Goal: Information Seeking & Learning: Compare options

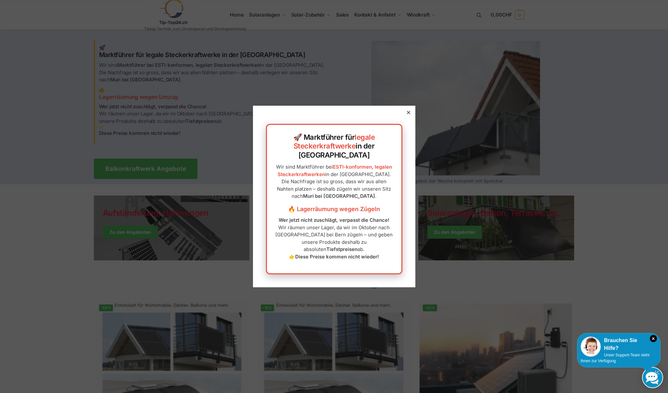
click at [409, 114] on icon at bounding box center [407, 112] width 3 height 3
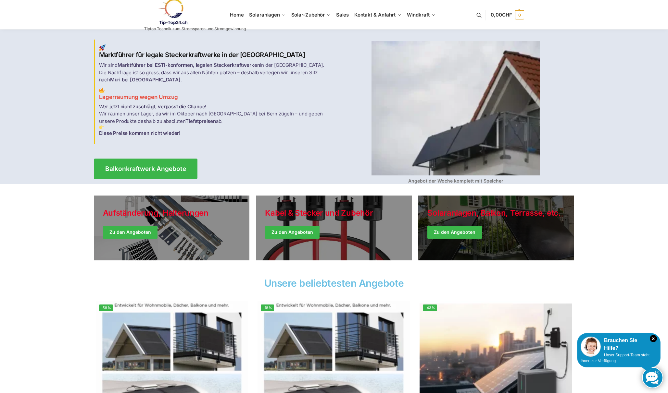
click at [458, 231] on link "Winter Jackets" at bounding box center [496, 228] width 156 height 65
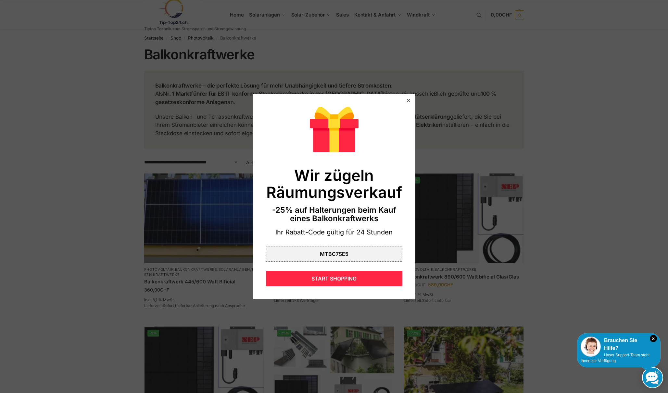
click at [409, 99] on icon at bounding box center [408, 100] width 3 height 3
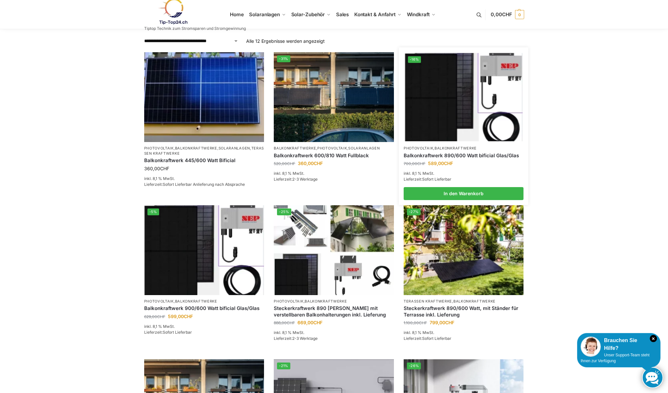
scroll to position [121, 0]
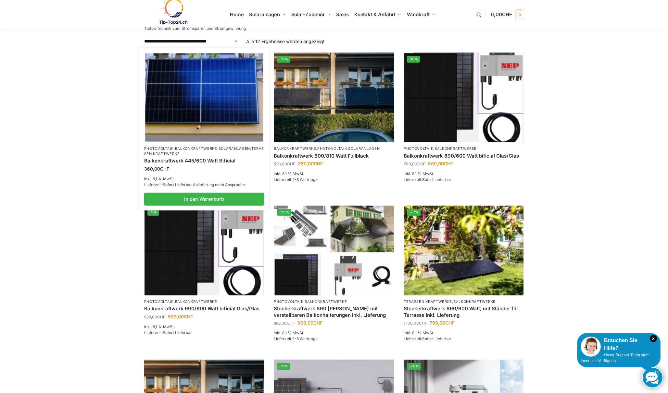
click at [200, 160] on link "Balkonkraftwerk 445/600 Watt Bificial" at bounding box center [204, 161] width 120 height 6
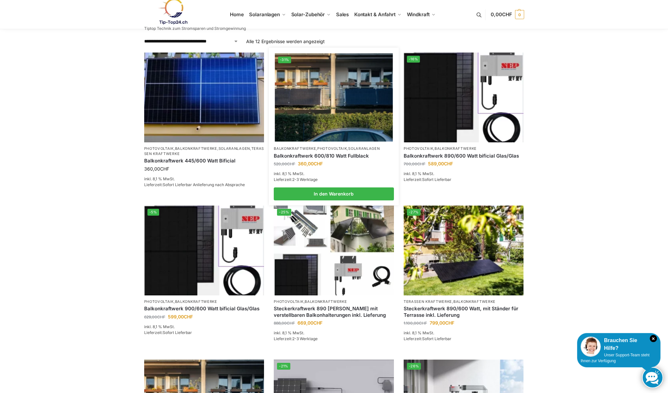
click at [342, 156] on link "Balkonkraftwerk 600/810 Watt Fullblack" at bounding box center [334, 156] width 120 height 6
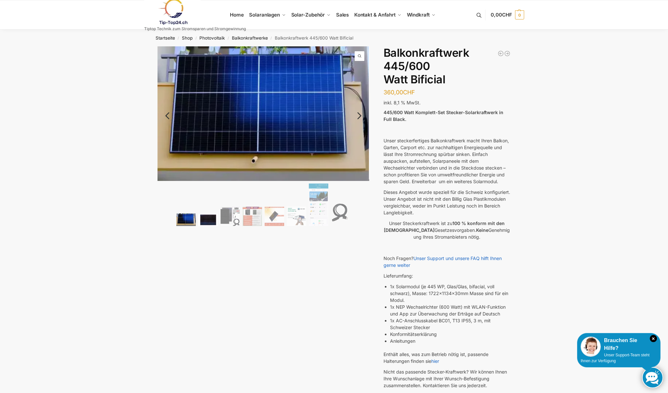
click at [213, 219] on img at bounding box center [207, 220] width 19 height 12
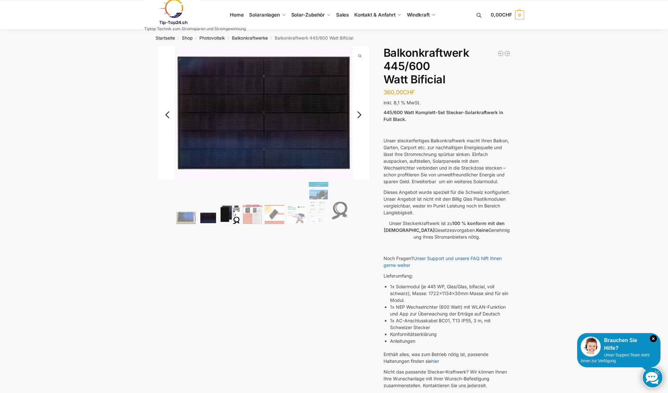
click at [229, 217] on img at bounding box center [229, 214] width 19 height 19
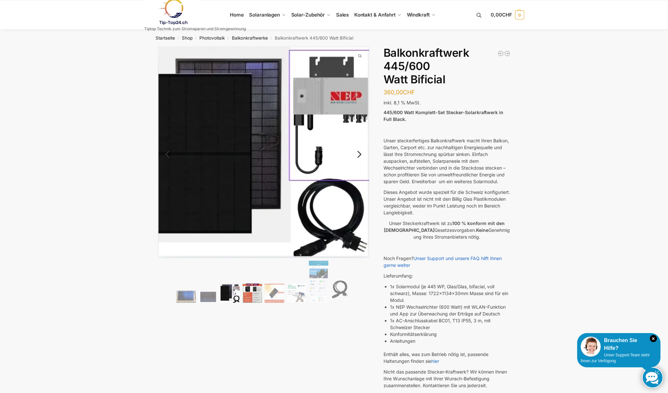
click at [252, 289] on img at bounding box center [252, 293] width 19 height 19
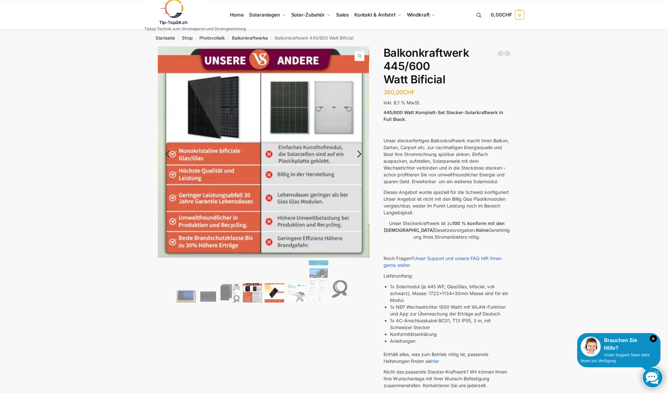
click at [279, 293] on img at bounding box center [274, 292] width 19 height 19
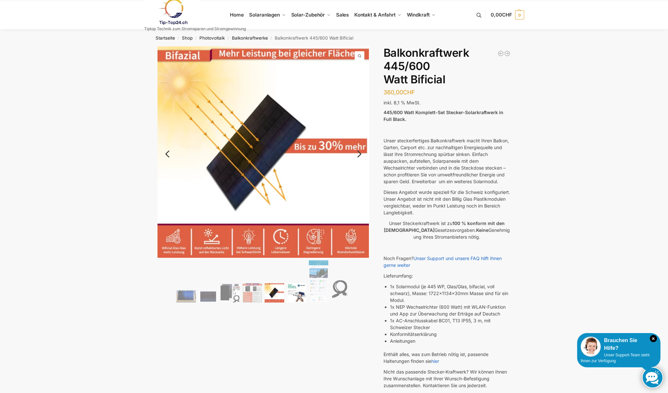
click at [297, 293] on img at bounding box center [296, 292] width 19 height 19
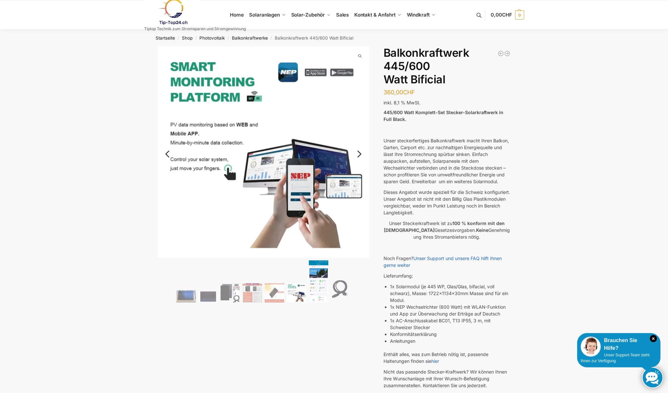
click at [317, 290] on img at bounding box center [318, 282] width 19 height 42
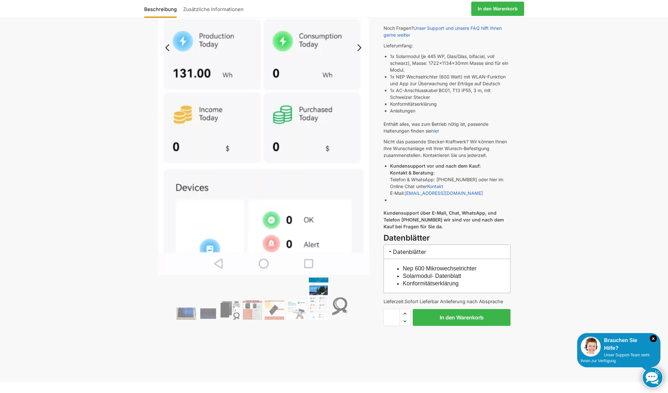
scroll to position [231, 0]
click at [337, 306] on img at bounding box center [340, 307] width 19 height 26
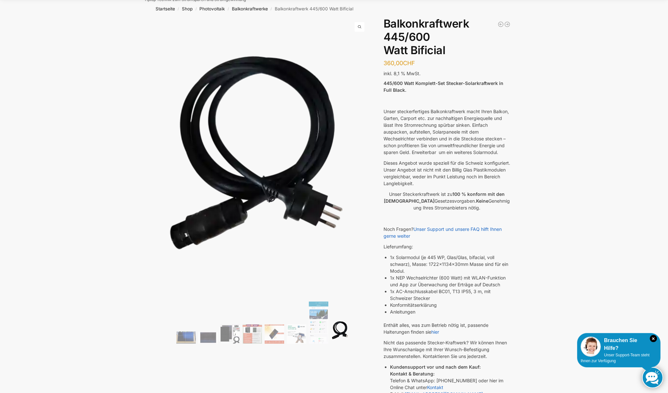
scroll to position [0, 0]
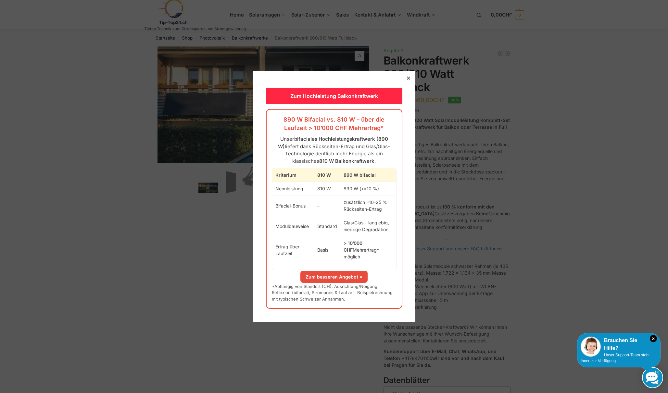
click at [407, 80] on icon at bounding box center [407, 78] width 3 height 3
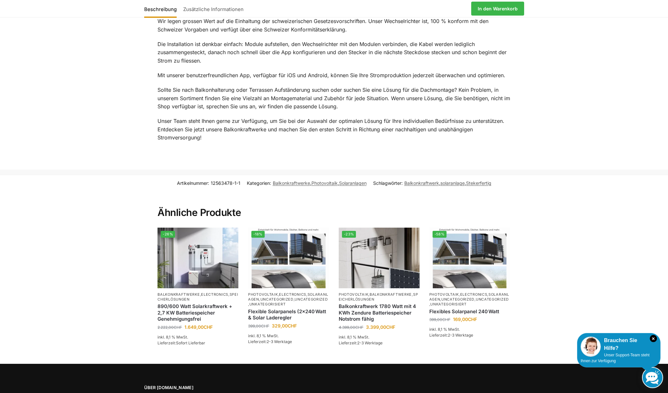
scroll to position [882, 0]
